Goal: Find contact information: Find contact information

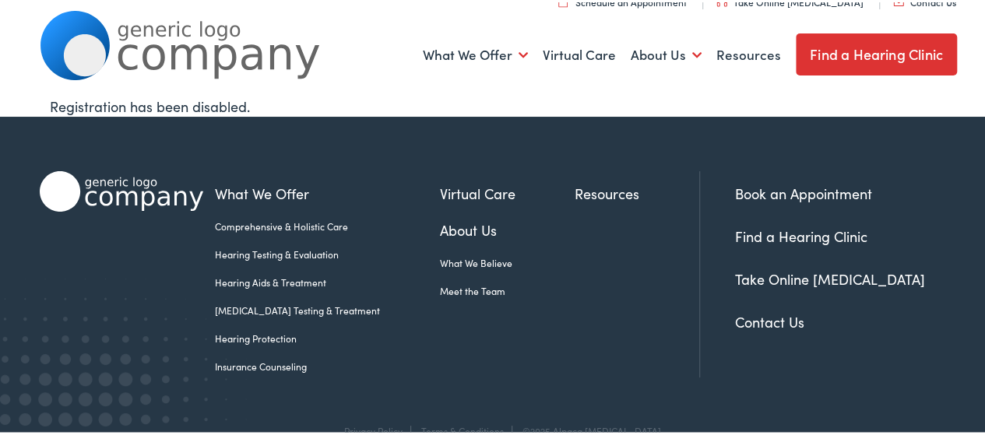
scroll to position [38, 0]
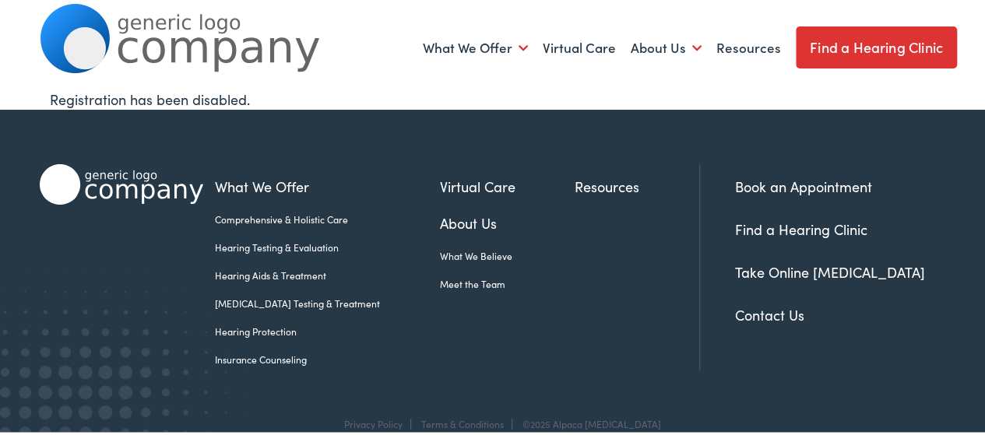
click at [781, 306] on link "Contact Us" at bounding box center [769, 312] width 69 height 19
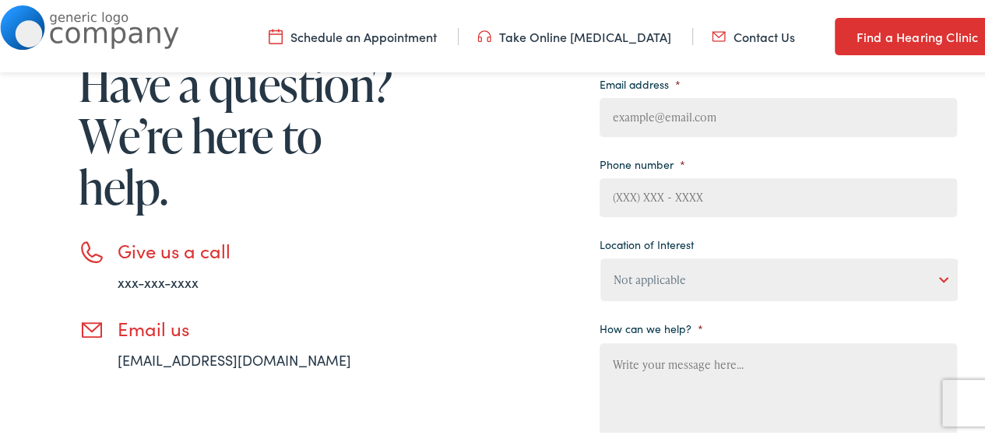
scroll to position [294, 0]
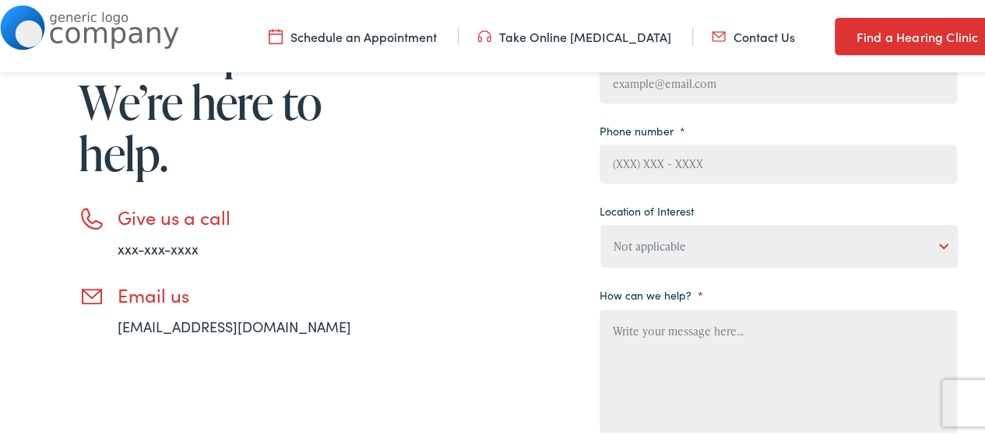
click at [170, 245] on link "xxx-xxx-xxxx" at bounding box center [158, 246] width 81 height 19
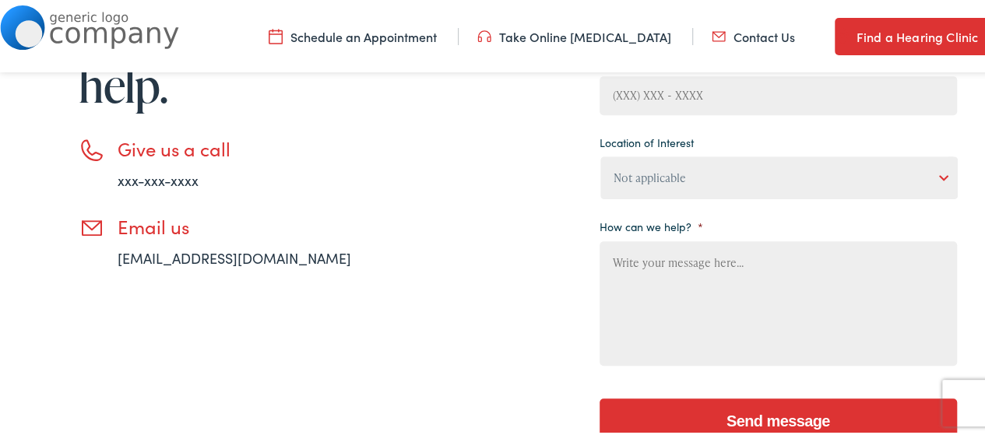
scroll to position [182, 0]
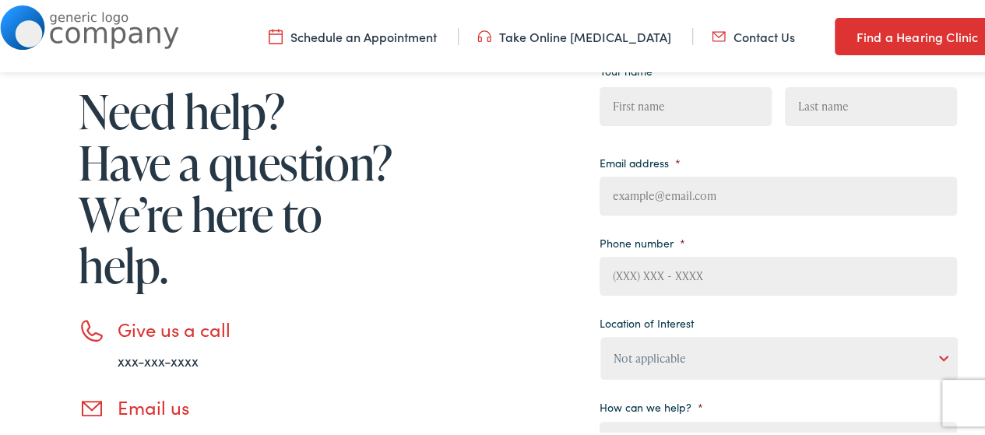
click at [746, 34] on link "Contact Us" at bounding box center [752, 34] width 83 height 17
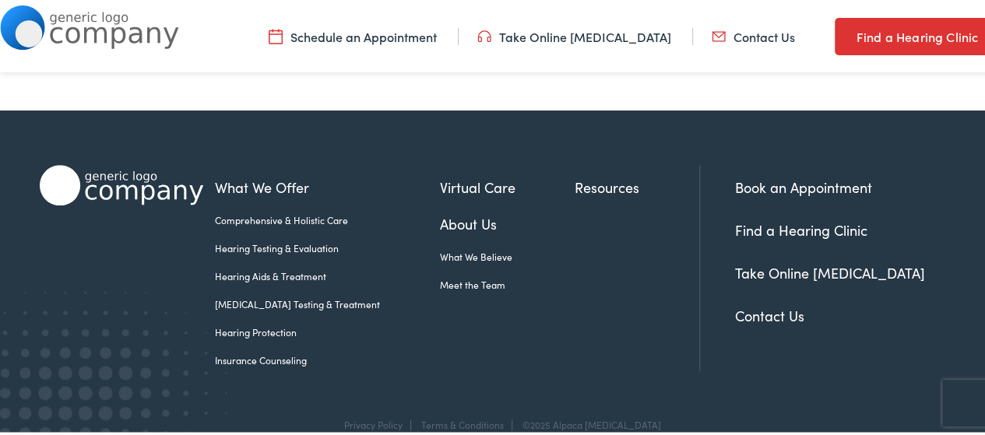
scroll to position [821, 0]
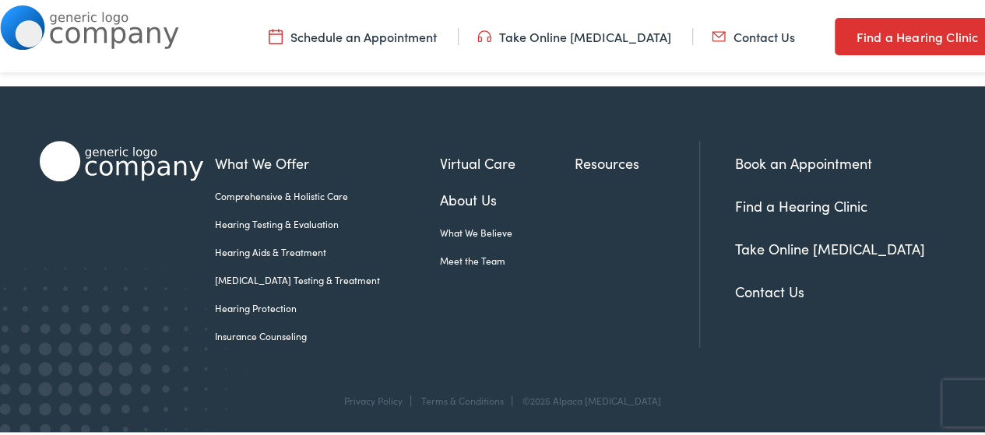
click at [740, 289] on link "Contact Us" at bounding box center [769, 288] width 69 height 19
